Goal: Transaction & Acquisition: Purchase product/service

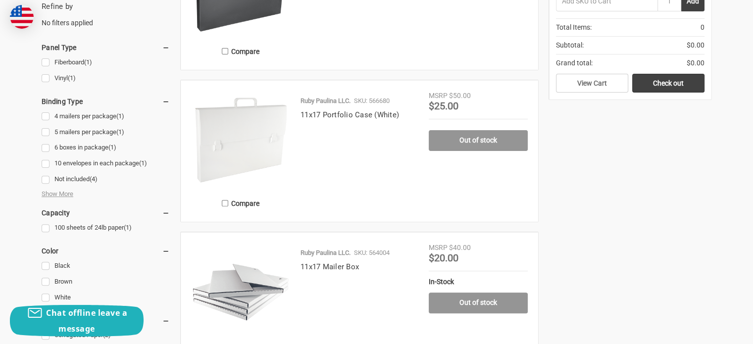
scroll to position [133, 0]
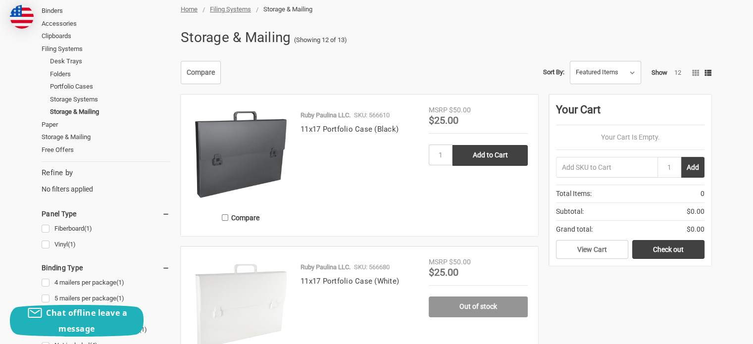
click at [260, 156] on img at bounding box center [240, 154] width 99 height 99
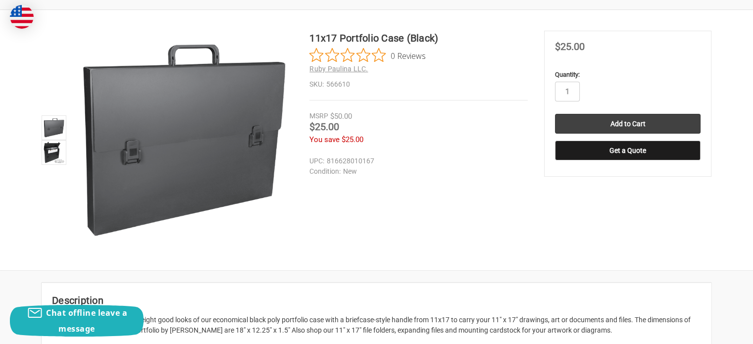
scroll to position [151, 0]
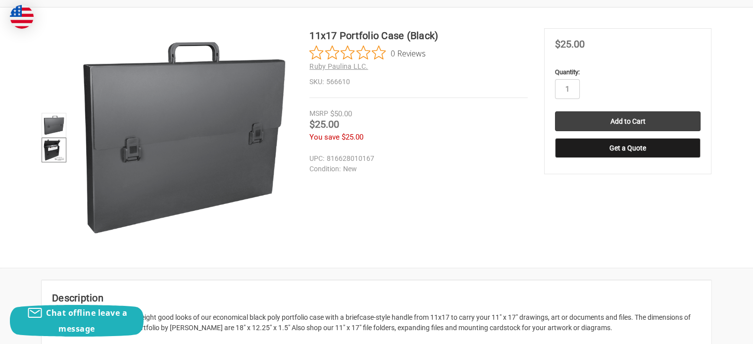
click at [48, 145] on img at bounding box center [54, 150] width 22 height 22
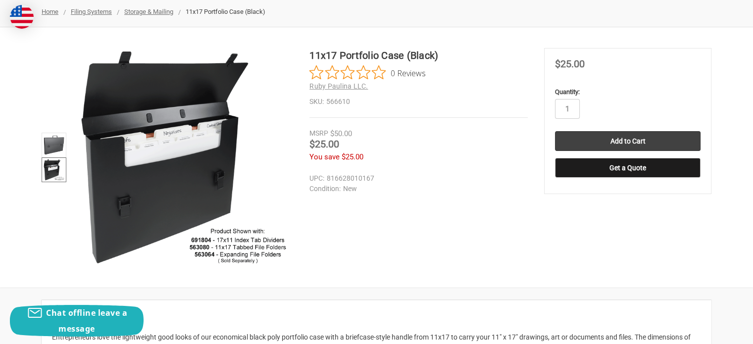
scroll to position [0, 0]
